Goal: Task Accomplishment & Management: Use online tool/utility

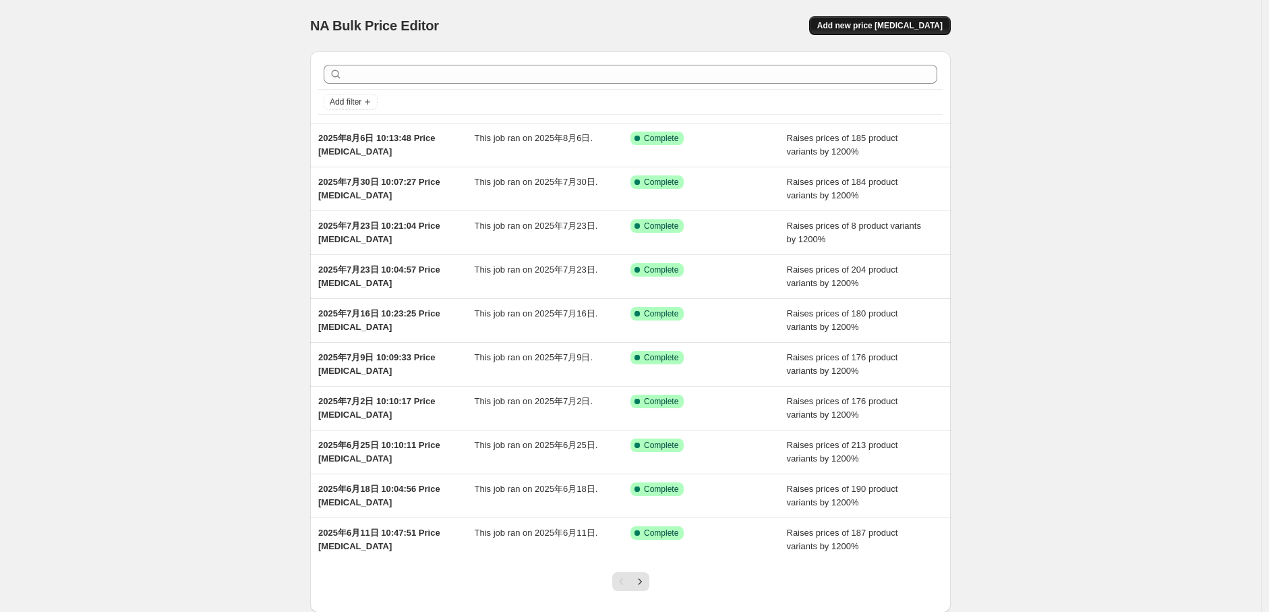
click at [917, 22] on span "Add new price change job" at bounding box center [879, 25] width 125 height 11
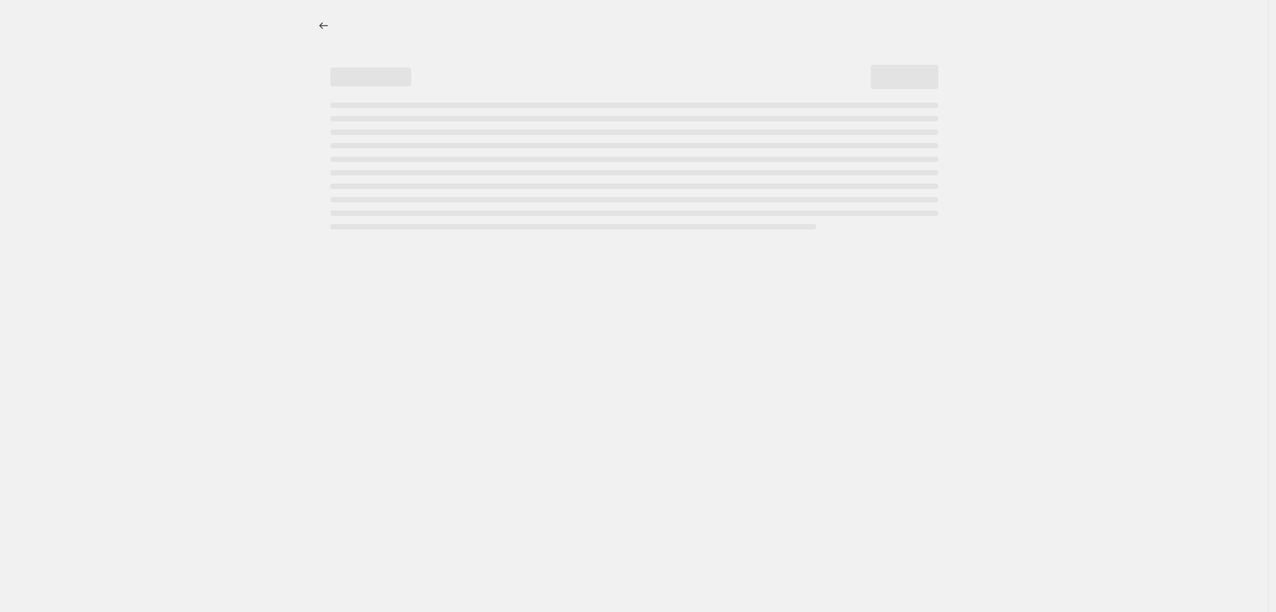
select select "percentage"
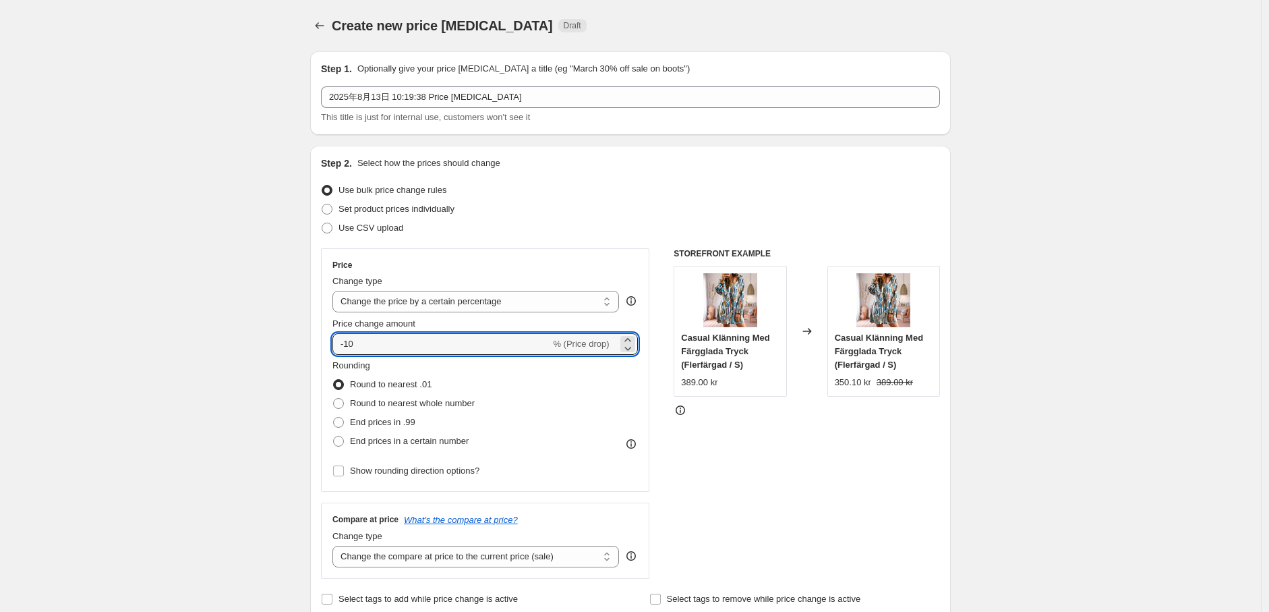
drag, startPoint x: 376, startPoint y: 349, endPoint x: 272, endPoint y: 346, distance: 104.6
type input "1200"
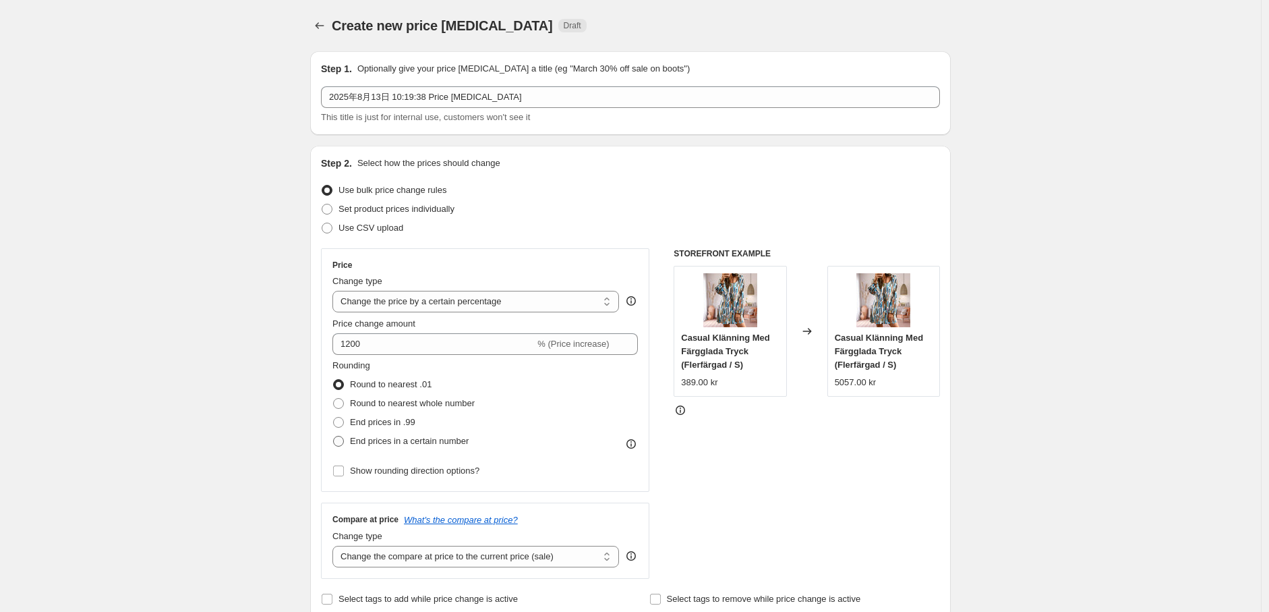
click at [344, 438] on span at bounding box center [338, 441] width 11 height 11
click at [334, 436] on input "End prices in a certain number" at bounding box center [333, 436] width 1 height 1
radio input "true"
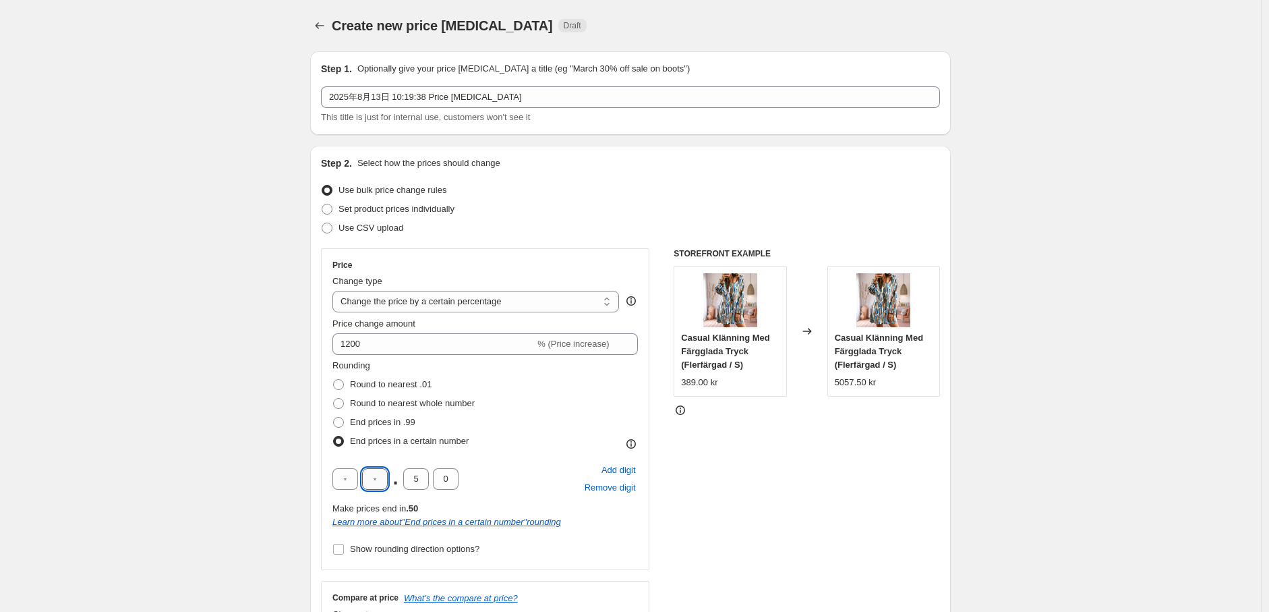
click at [388, 481] on input "text" at bounding box center [375, 479] width 26 height 22
type input "9"
drag, startPoint x: 421, startPoint y: 483, endPoint x: 363, endPoint y: 477, distance: 58.9
click at [363, 477] on div "9 . 5 0" at bounding box center [395, 479] width 126 height 22
type input "0"
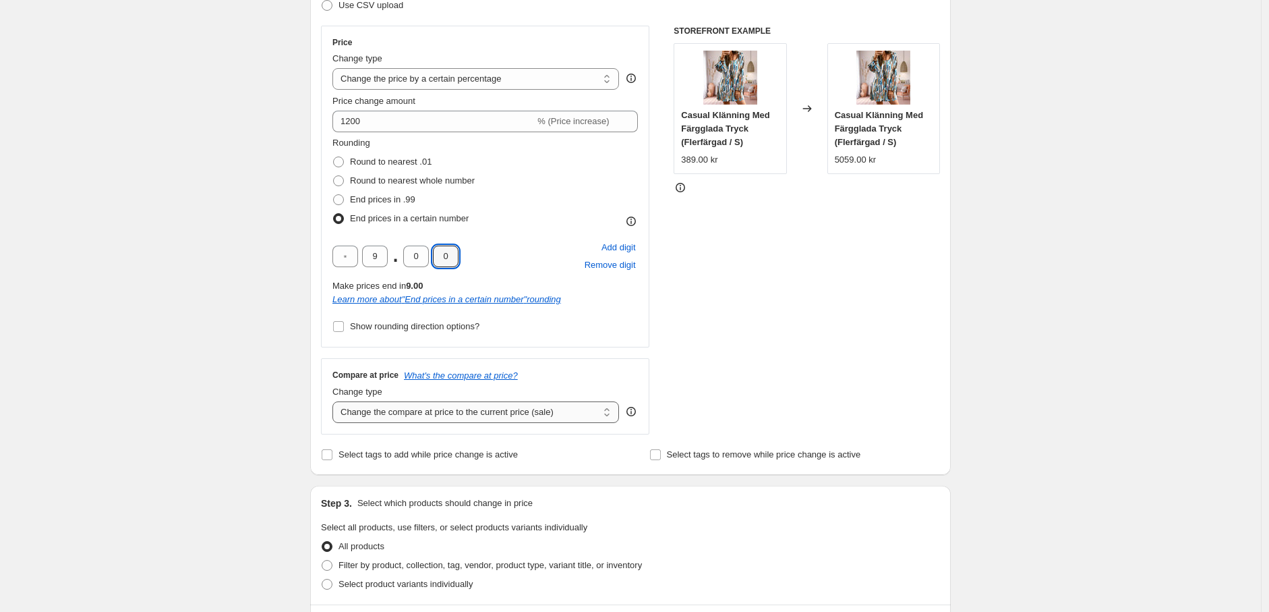
scroll to position [225, 0]
click at [434, 407] on select "Change the compare at price to the current price (sale) Change the compare at p…" at bounding box center [475, 410] width 287 height 22
select select "remove"
click at [336, 399] on select "Change the compare at price to the current price (sale) Change the compare at p…" at bounding box center [475, 410] width 287 height 22
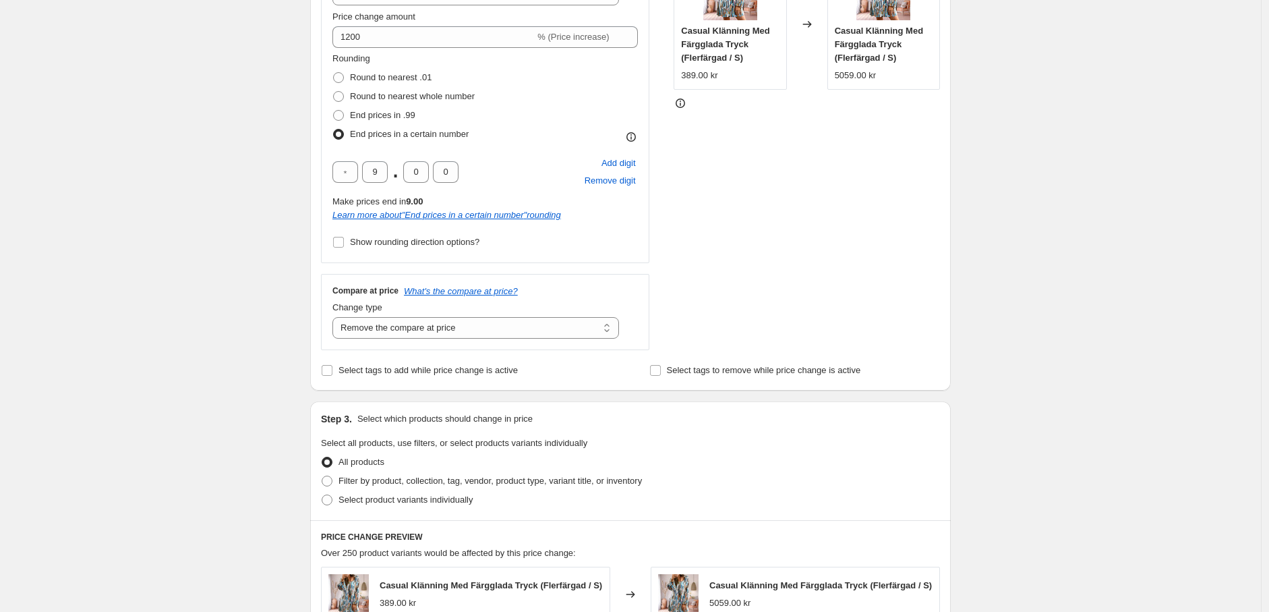
scroll to position [374, 0]
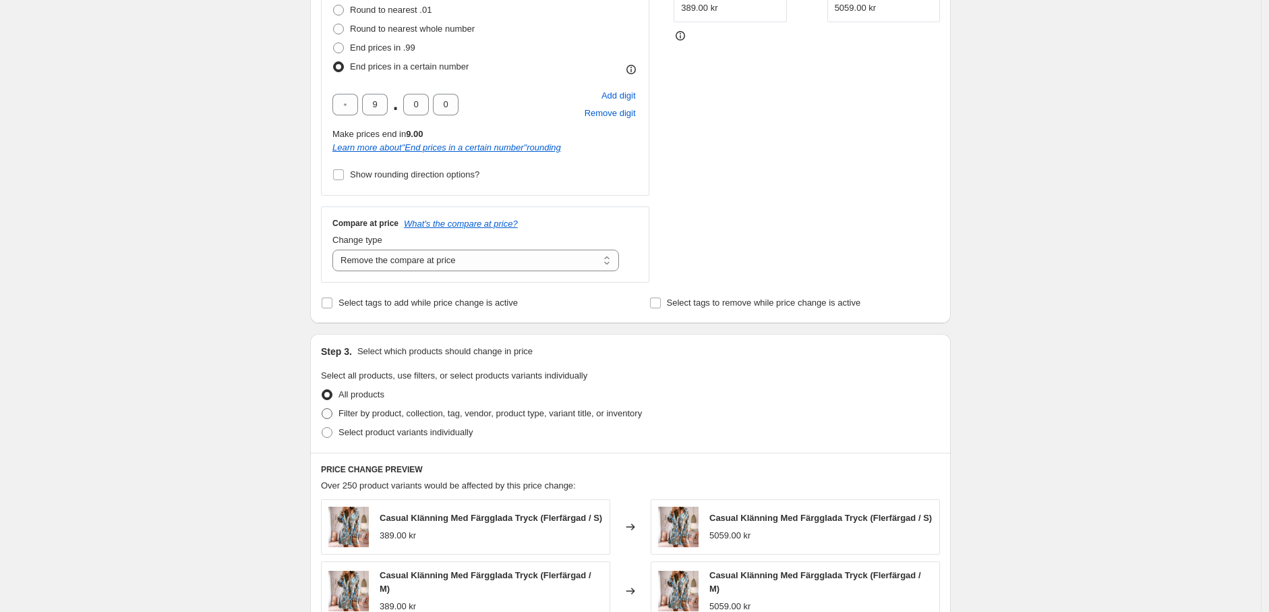
click at [332, 415] on span at bounding box center [327, 413] width 11 height 11
click at [322, 409] on input "Filter by product, collection, tag, vendor, product type, variant title, or inv…" at bounding box center [322, 408] width 1 height 1
radio input "true"
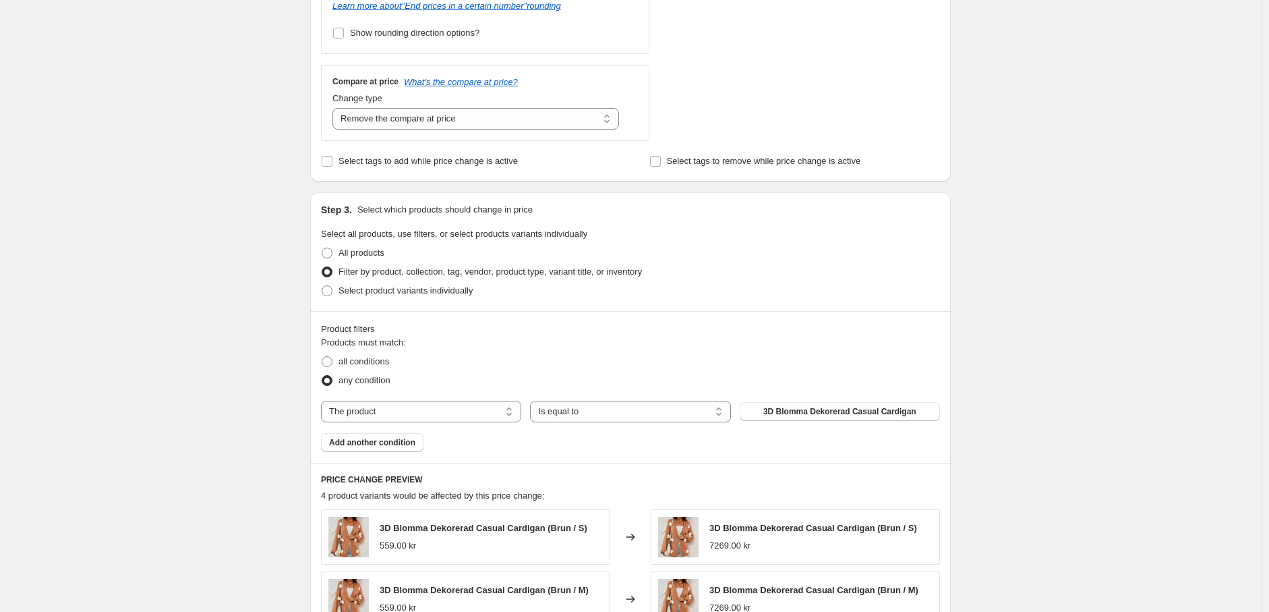
scroll to position [524, 0]
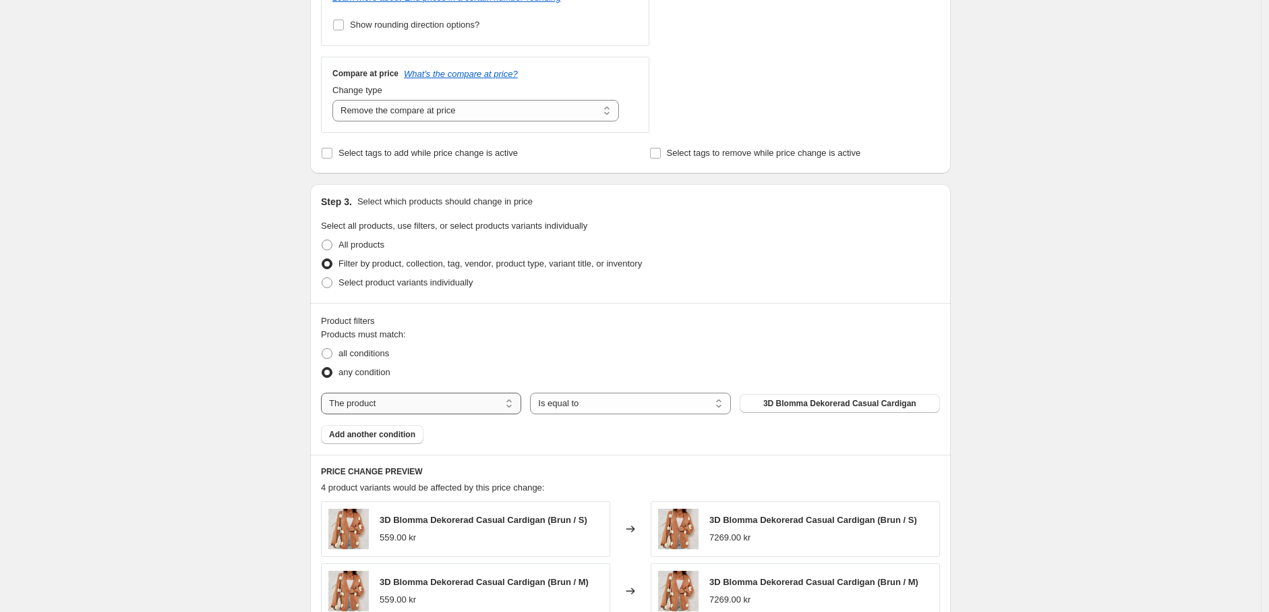
click at [464, 398] on select "The product The product's collection The product's tag The product's vendor The…" at bounding box center [421, 403] width 200 height 22
select select "tag"
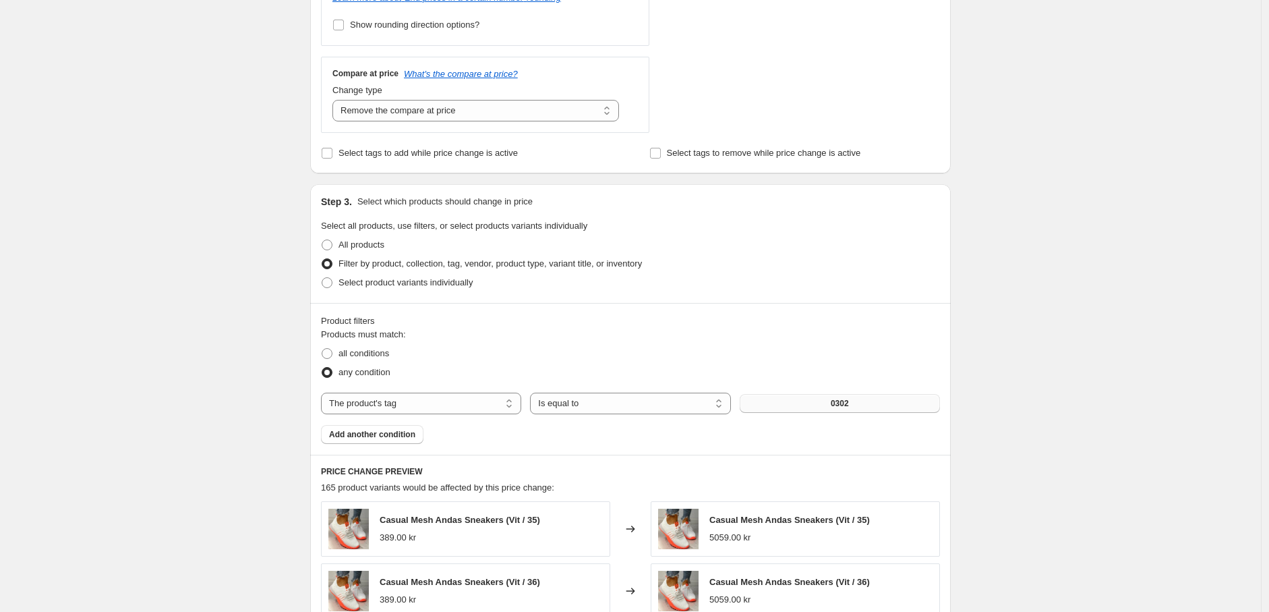
click at [841, 407] on span "0302" at bounding box center [840, 403] width 18 height 11
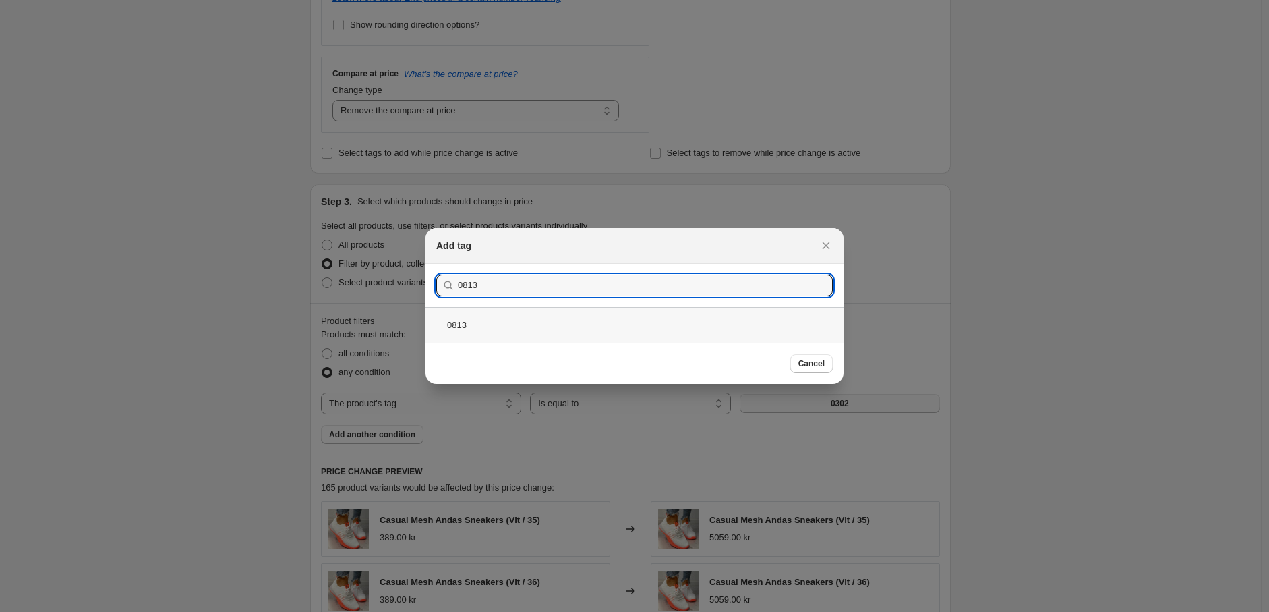
type input "0813"
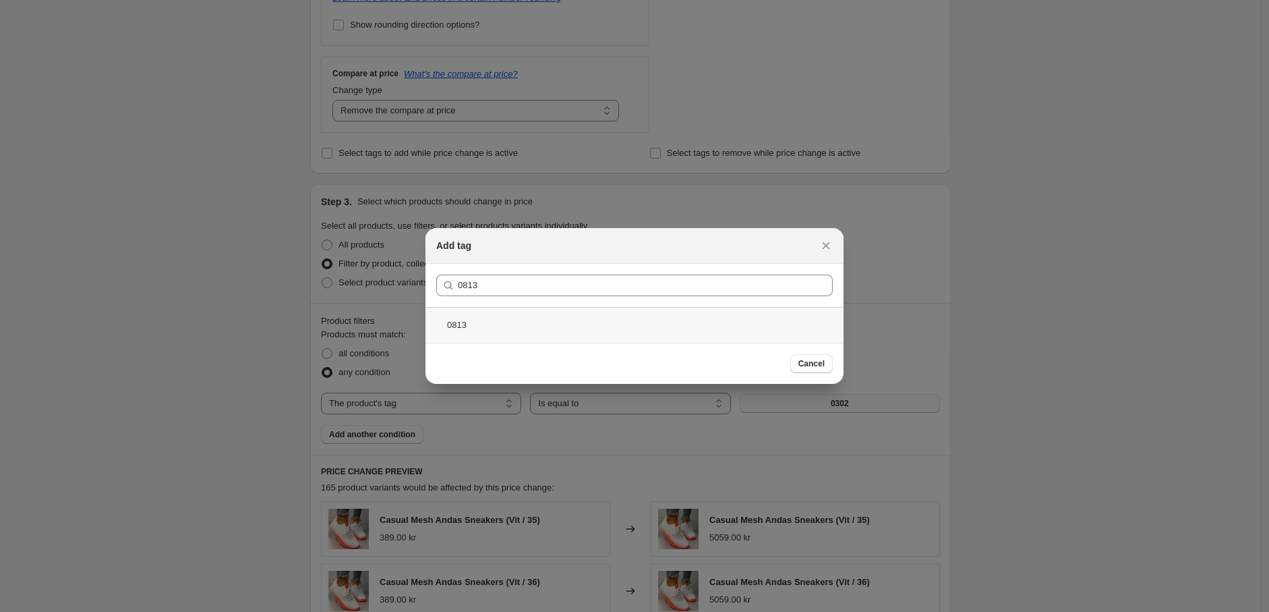
click at [526, 314] on div "0813" at bounding box center [634, 325] width 418 height 36
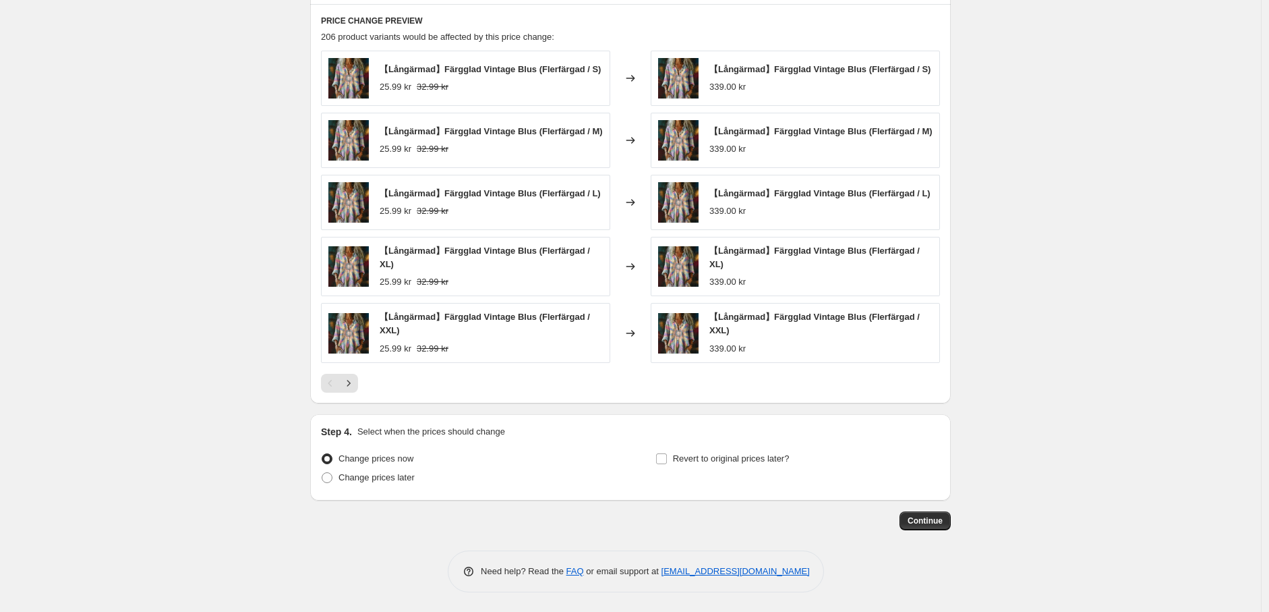
scroll to position [976, 0]
click at [942, 516] on span "Continue" at bounding box center [925, 519] width 35 height 11
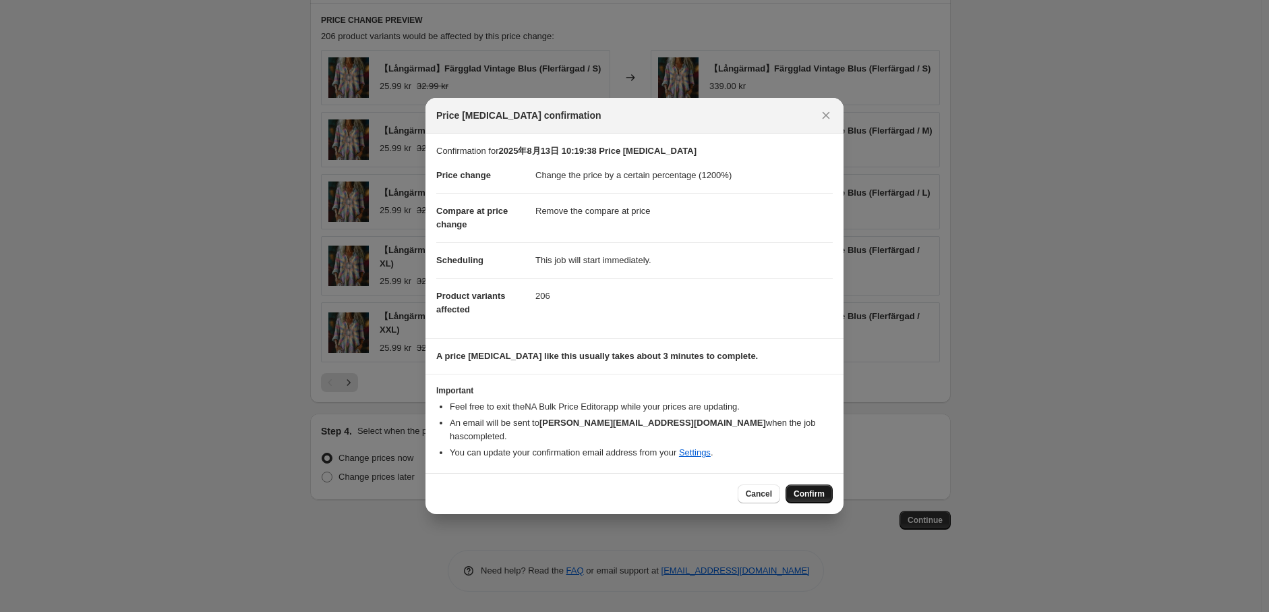
click at [810, 488] on span "Confirm" at bounding box center [809, 493] width 31 height 11
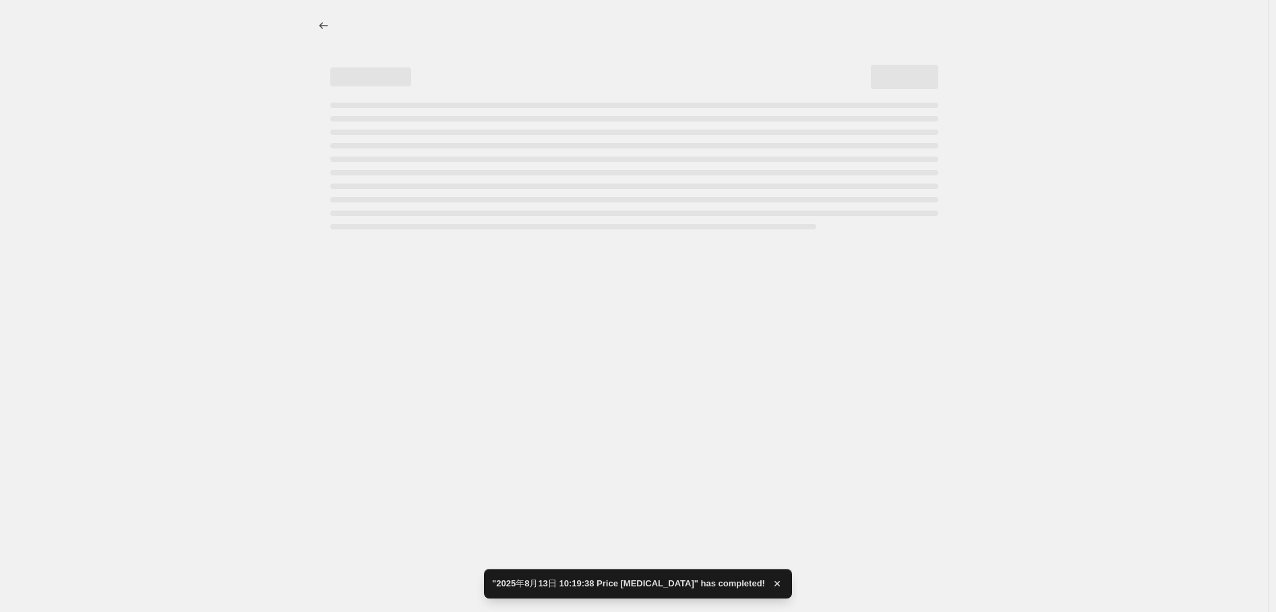
select select "percentage"
select select "remove"
select select "tag"
